Goal: Task Accomplishment & Management: Use online tool/utility

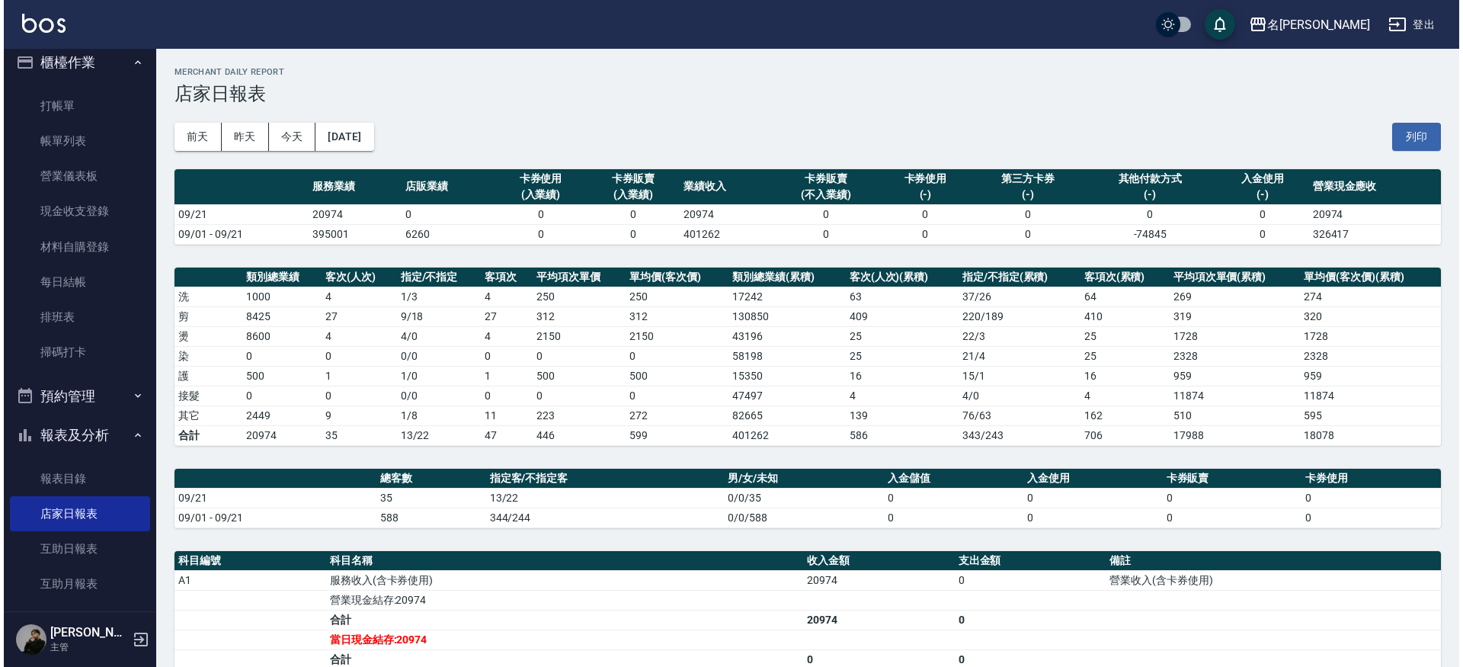
scroll to position [27, 0]
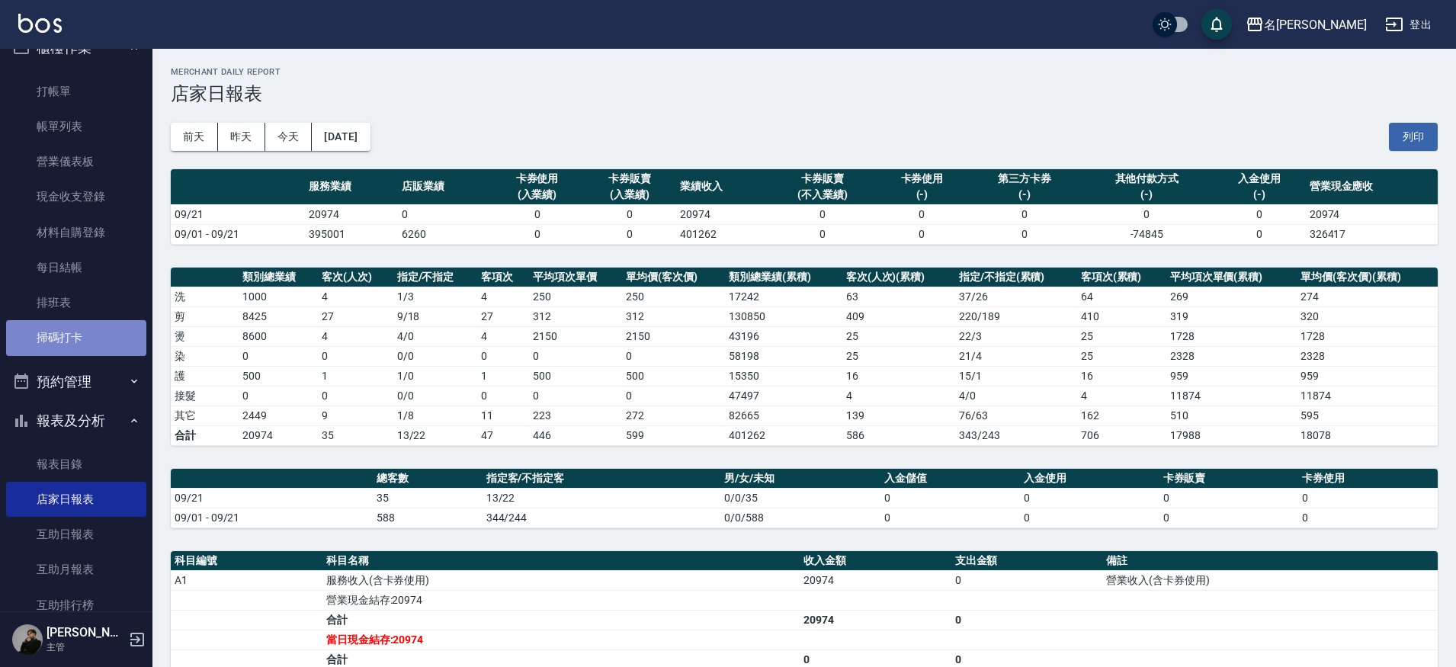
click at [100, 331] on link "掃碼打卡" at bounding box center [76, 337] width 140 height 35
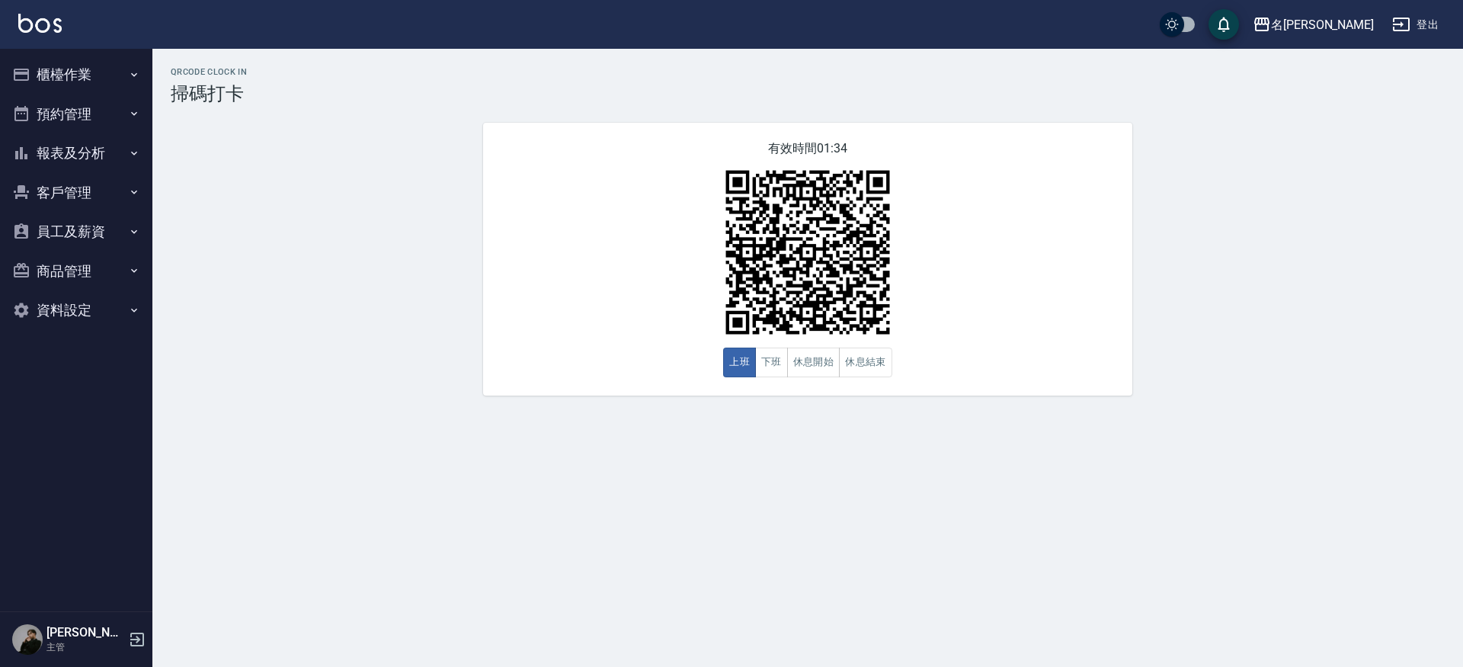
click at [45, 159] on button "報表及分析" at bounding box center [76, 153] width 140 height 40
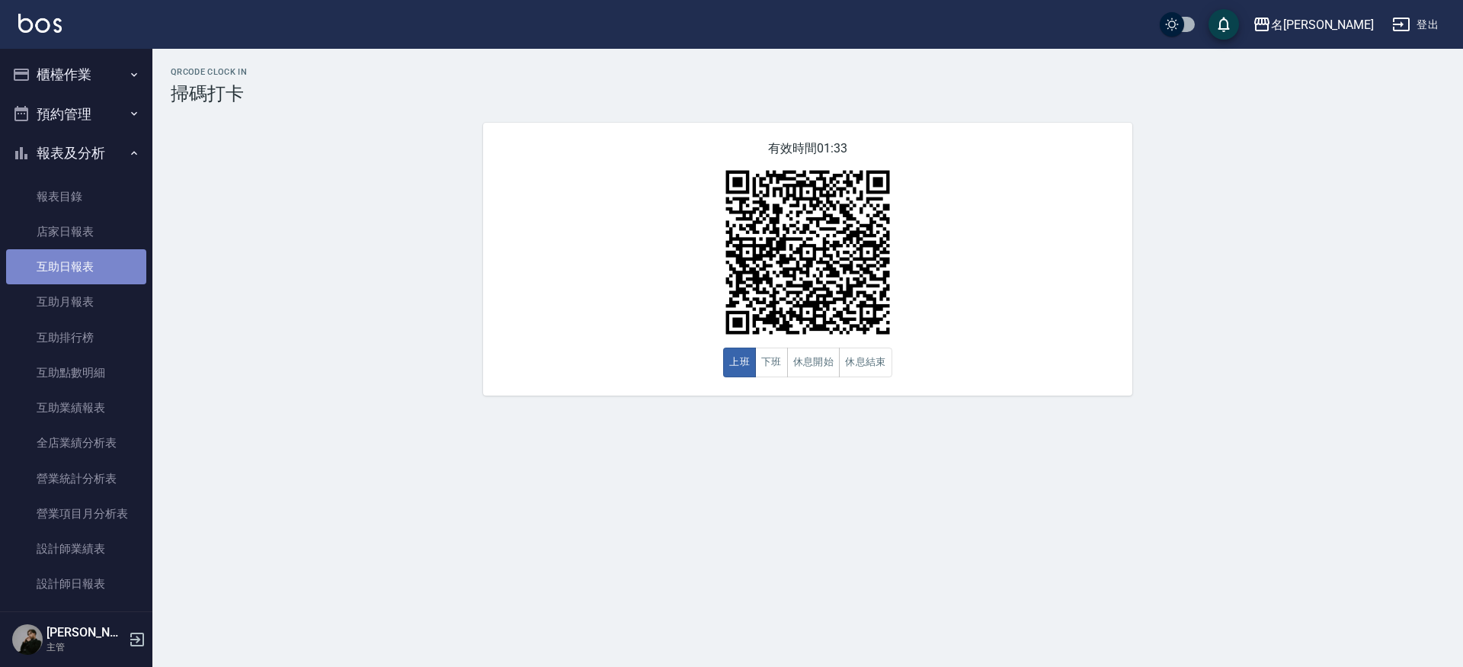
click at [87, 276] on link "互助日報表" at bounding box center [76, 266] width 140 height 35
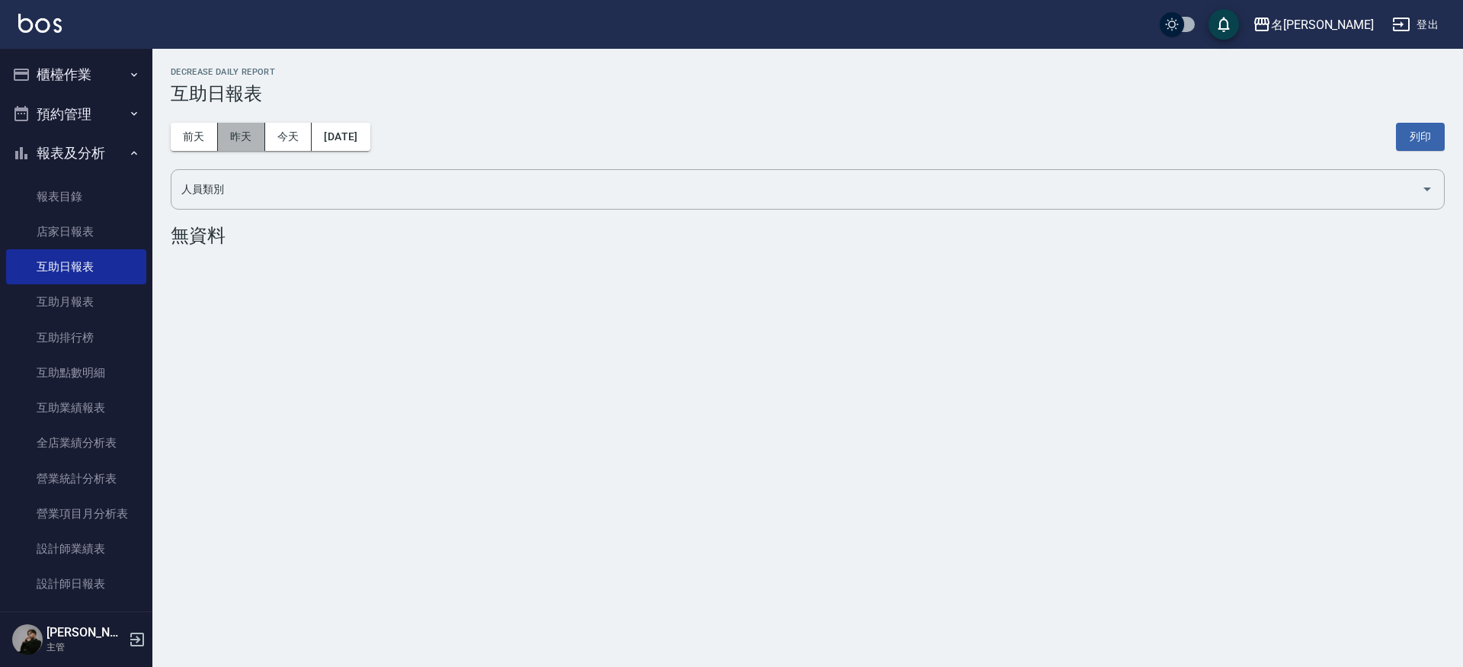
click at [246, 130] on button "昨天" at bounding box center [241, 137] width 47 height 28
